Goal: Information Seeking & Learning: Learn about a topic

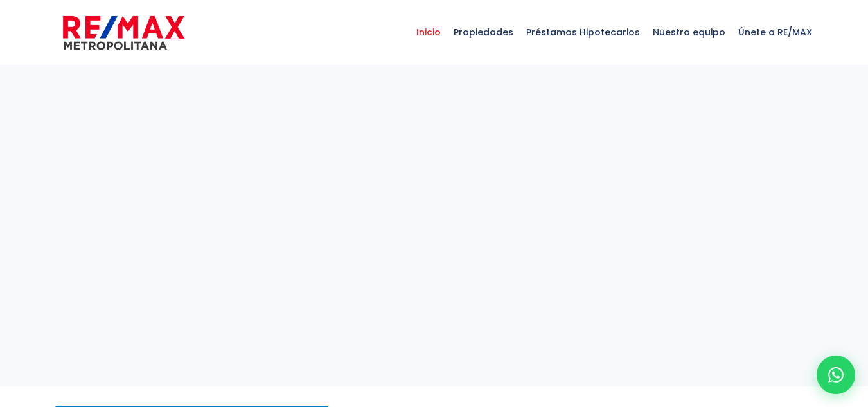
select select
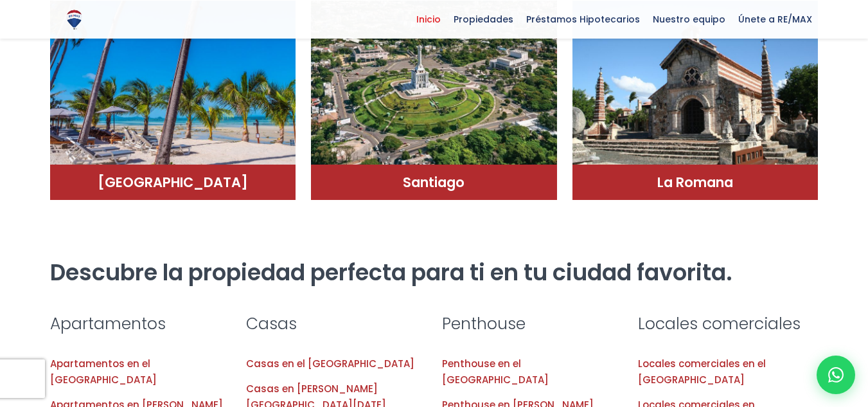
scroll to position [1349, 0]
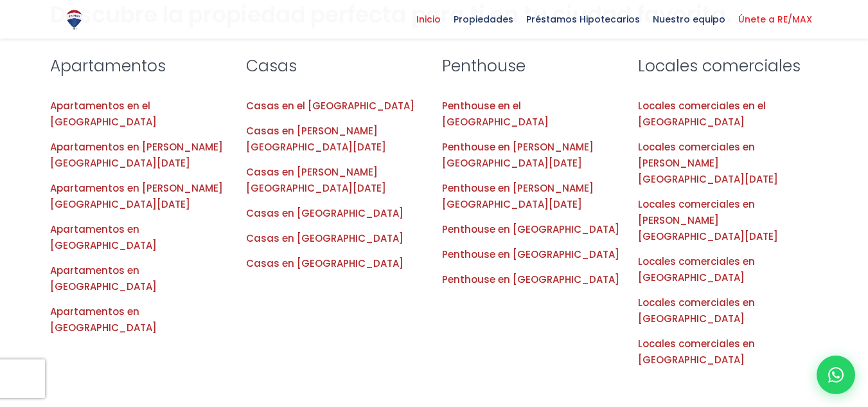
drag, startPoint x: 797, startPoint y: 17, endPoint x: 800, endPoint y: 27, distance: 10.4
click at [796, 17] on span "Únete a RE/MAX" at bounding box center [775, 19] width 87 height 19
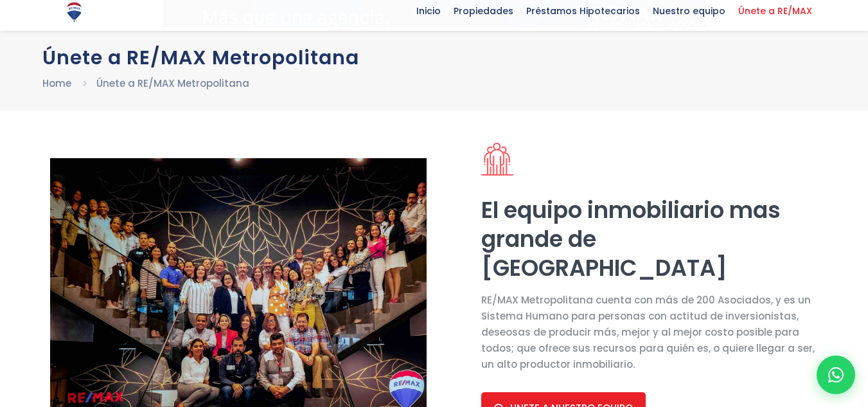
select select "DO"
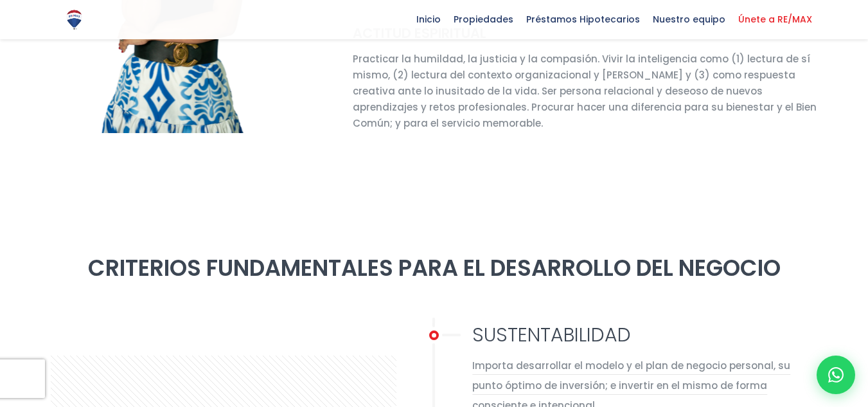
scroll to position [899, 0]
